Goal: Task Accomplishment & Management: Use online tool/utility

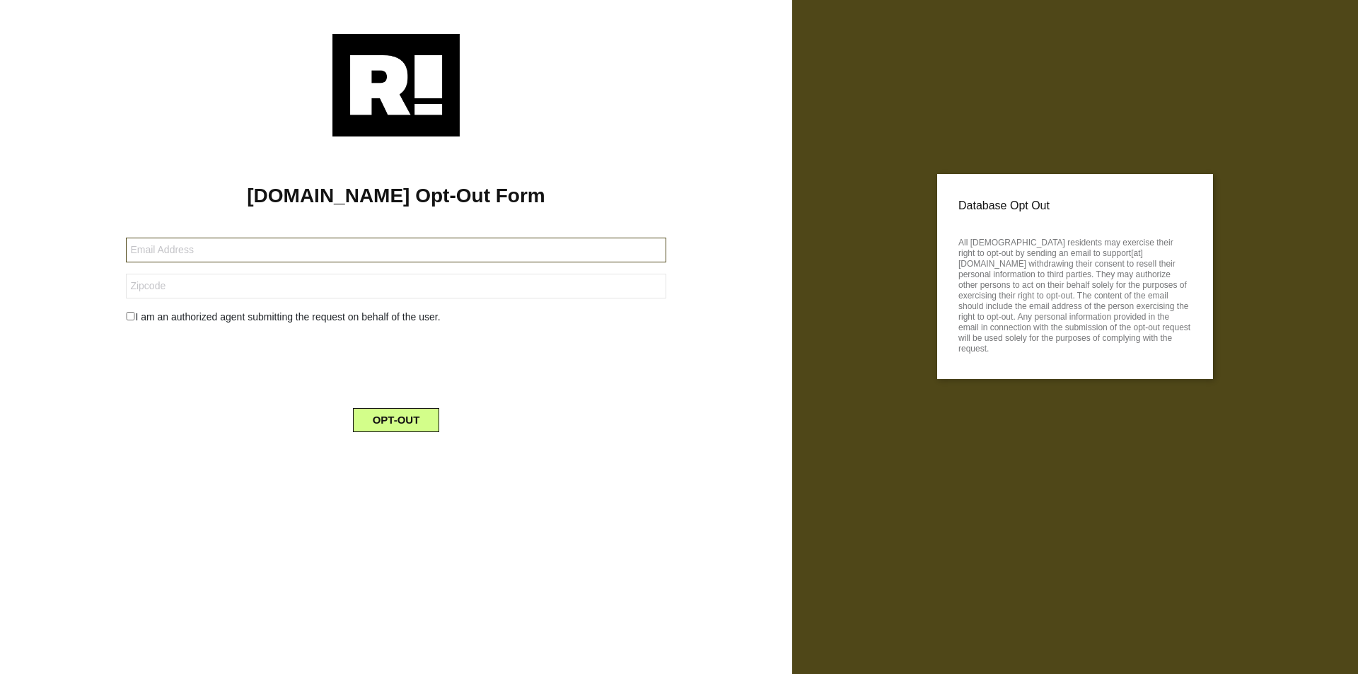
click at [395, 250] on input "text" at bounding box center [396, 250] width 540 height 25
type input "[EMAIL_ADDRESS][DOMAIN_NAME]"
click at [395, 286] on input "text" at bounding box center [396, 286] width 540 height 25
type input "28387"
click at [395, 420] on button "OPT-OUT" at bounding box center [396, 420] width 87 height 24
